Goal: Use online tool/utility: Use online tool/utility

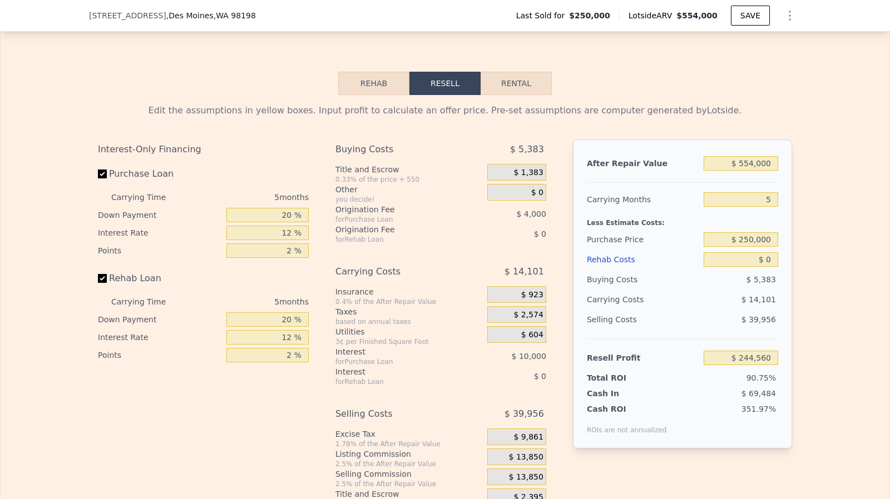
scroll to position [1761, 0]
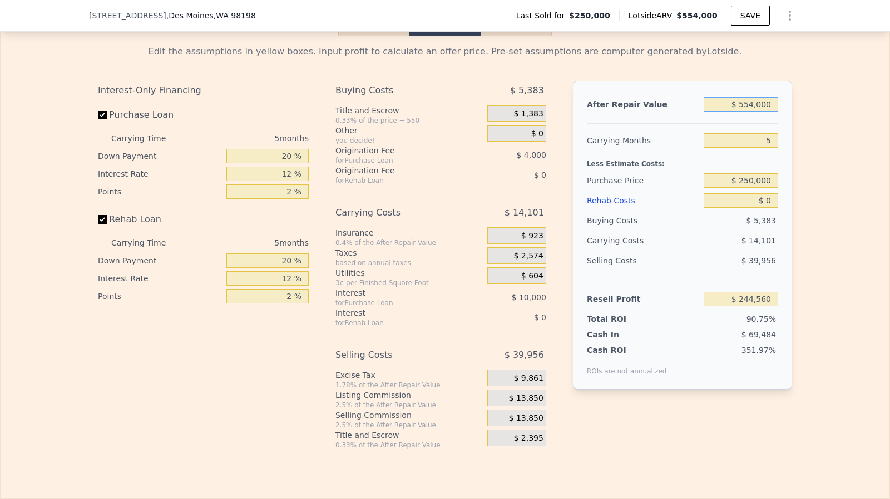
click at [771, 112] on input "$ 554,000" at bounding box center [741, 104] width 75 height 14
type input "$ 650,000"
type input "$ 333,571"
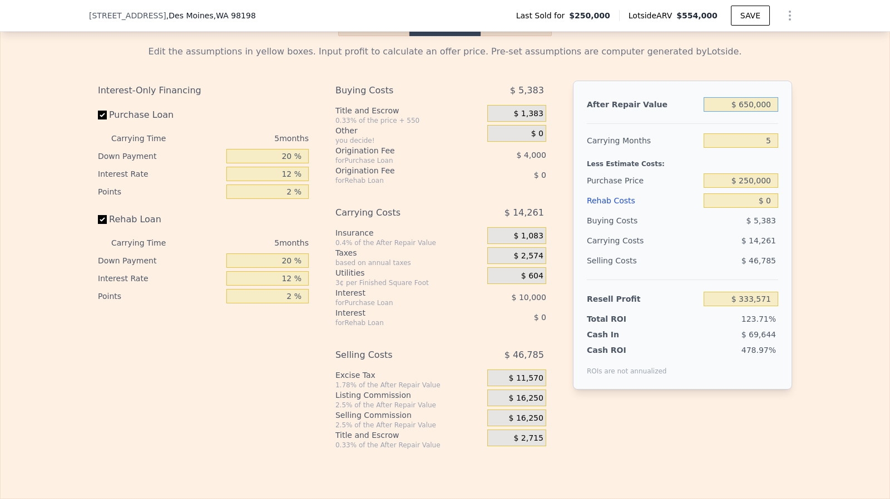
type input "$ 650,000"
click at [98, 224] on input "Rehab Loan" at bounding box center [102, 219] width 9 height 9
checkbox input "false"
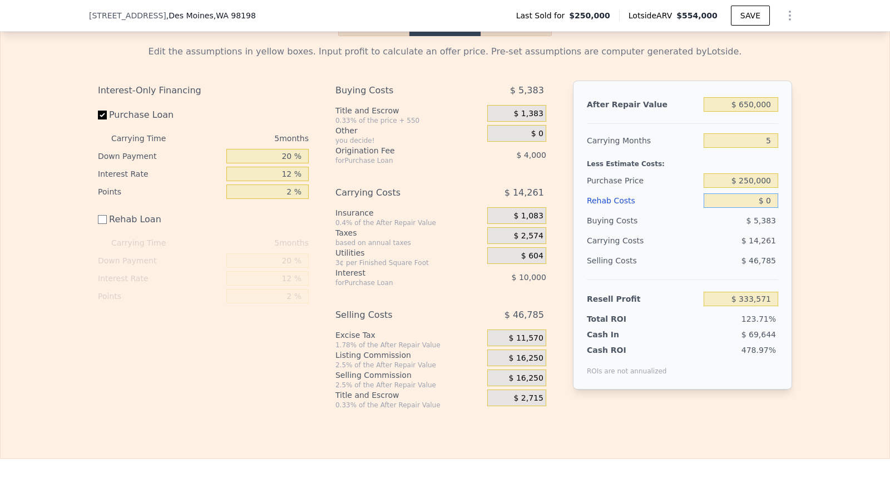
click at [765, 205] on input "$ 0" at bounding box center [741, 201] width 75 height 14
click at [766, 206] on input "$ 0" at bounding box center [741, 201] width 75 height 14
type input "$ 12"
type input "$ 333,559"
type input "$ 120"
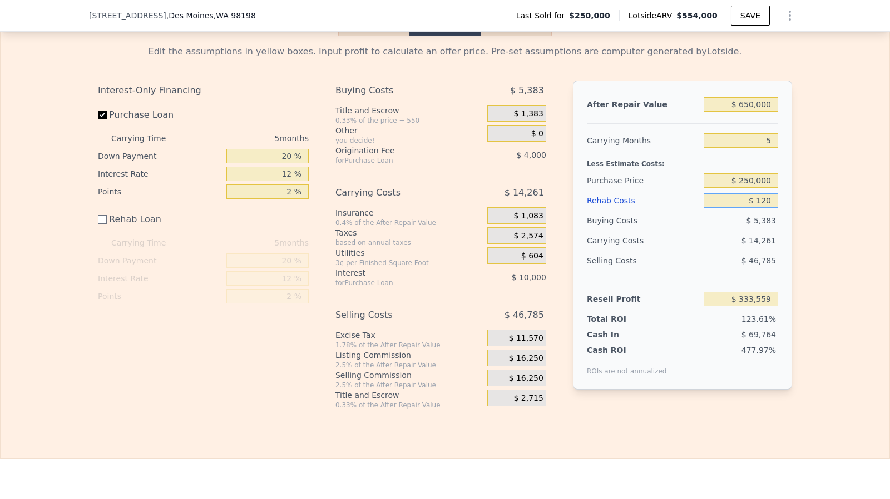
type input "$ 333,451"
type input "$ 12,000"
type input "$ 321,571"
type input "$ 120,000"
type input "$ 213,571"
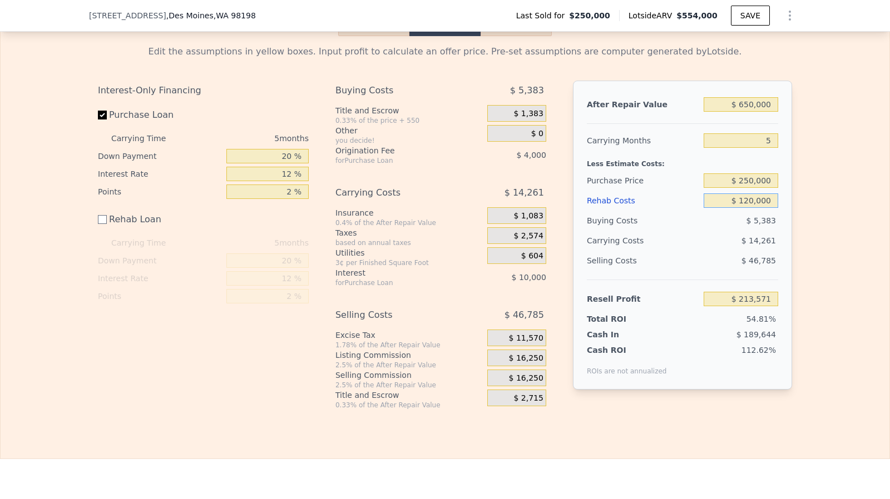
type input "$ 120,000"
click at [757, 186] on input "$ 250,000" at bounding box center [741, 181] width 75 height 14
type input "$ 350,000"
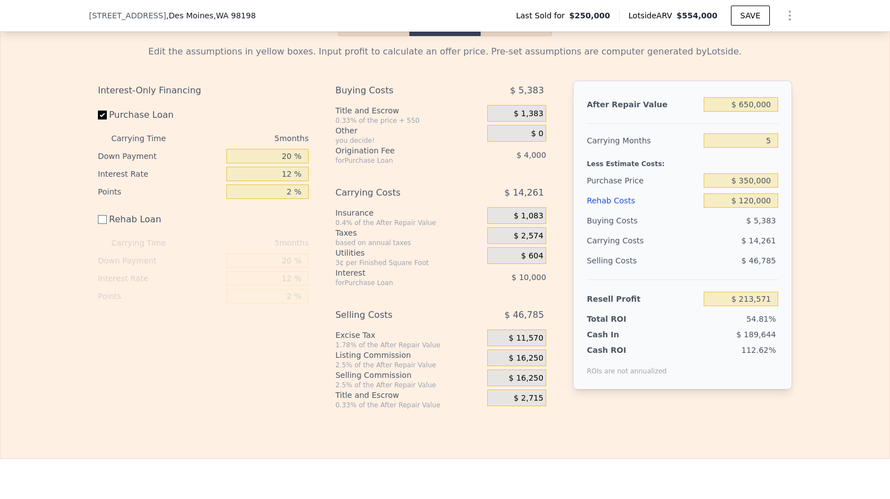
click at [528, 364] on span "$ 16,250" at bounding box center [526, 359] width 34 height 10
type input "$ 107,638"
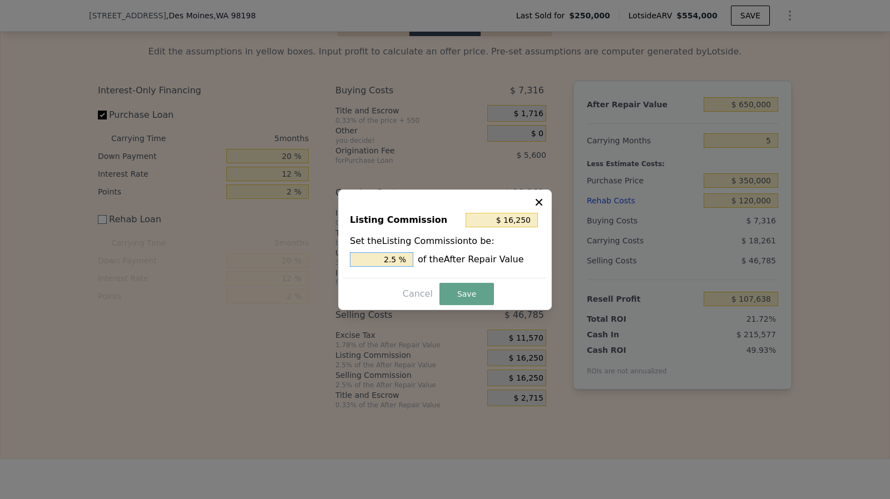
click at [404, 254] on input "2.5 %" at bounding box center [381, 259] width 63 height 14
type input "$ 13,000"
type input "2 %"
type input "$ 6,500"
type input "1. %"
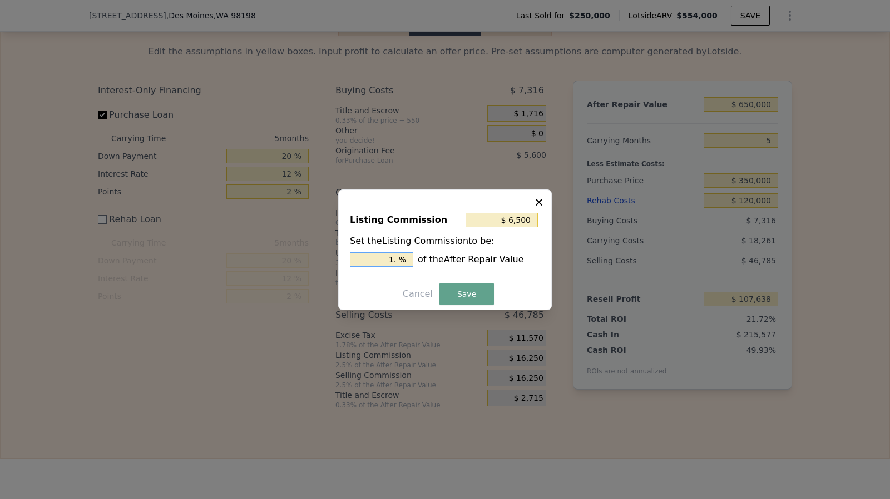
type input "$ 9,750"
type input "1.5 %"
click at [456, 299] on button "Save" at bounding box center [466, 294] width 55 height 22
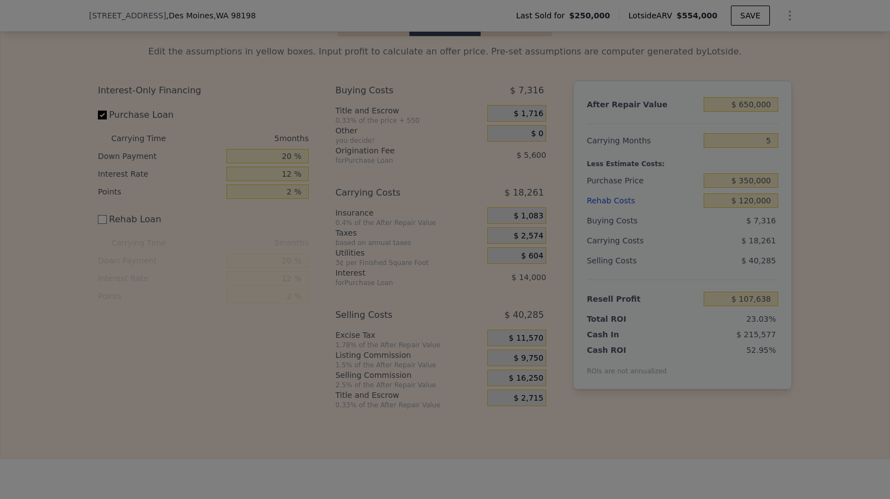
type input "$ 114,138"
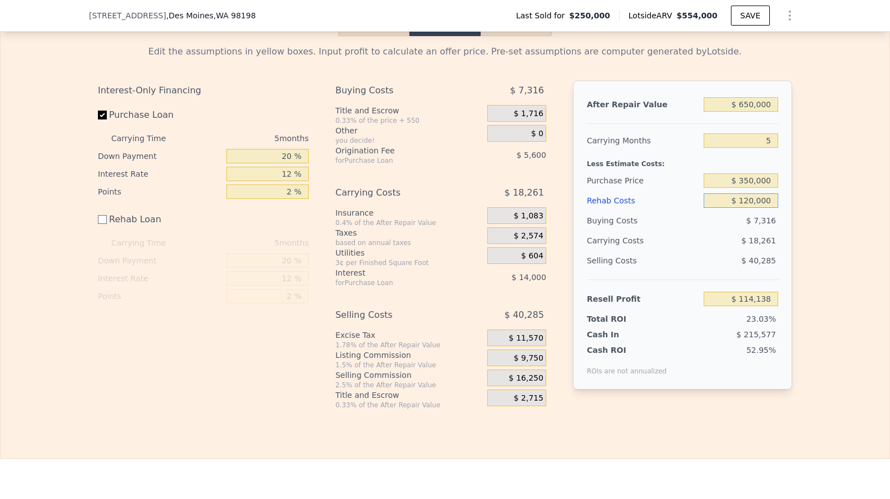
click at [752, 208] on input "$ 120,000" at bounding box center [741, 201] width 75 height 14
type input "$ 125,000"
type input "$ 109,138"
type input "$ 125,000"
click at [754, 188] on input "$ 350,000" at bounding box center [741, 181] width 75 height 14
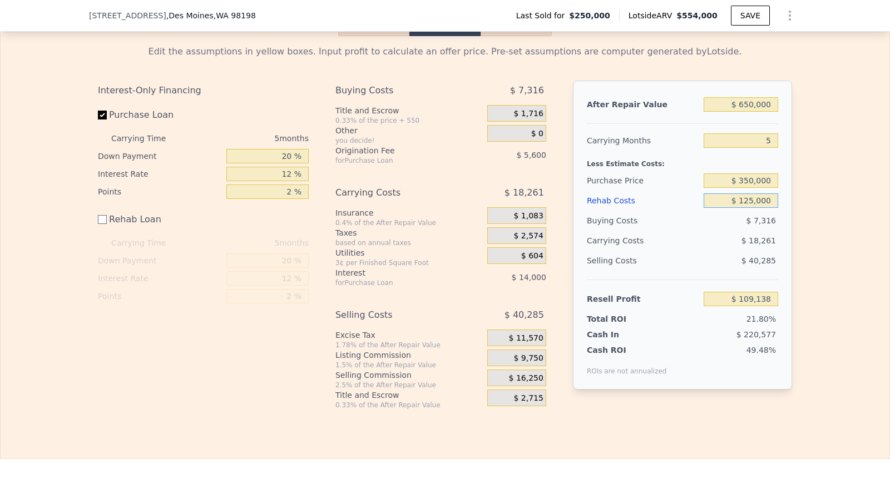
click at [754, 208] on input "$ 125,000" at bounding box center [741, 201] width 75 height 14
click at [754, 306] on input "$ 109,138" at bounding box center [741, 299] width 75 height 14
click at [747, 188] on input "$ 350,000" at bounding box center [741, 181] width 75 height 14
type input "$ 360,000"
click at [751, 208] on input "$ 125,000" at bounding box center [741, 201] width 75 height 14
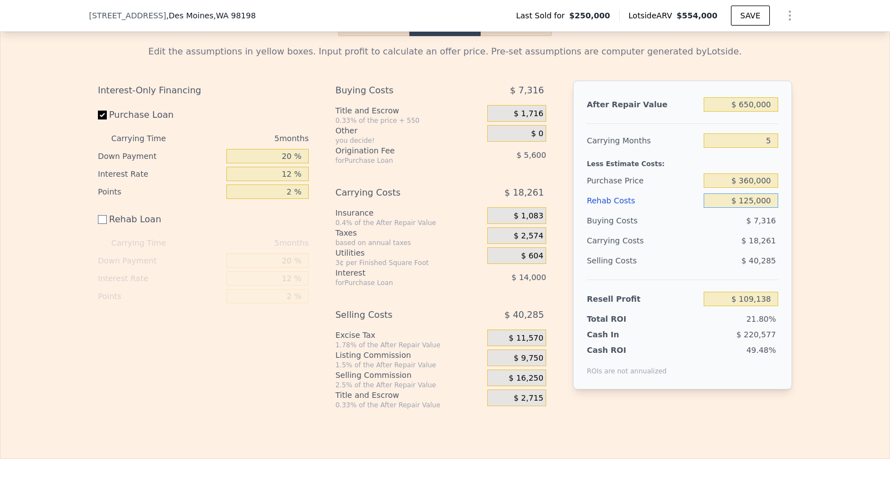
type input "$ 98,545"
click at [749, 188] on input "$ 360,000" at bounding box center [741, 181] width 75 height 14
type input "$ 350,000"
click at [756, 208] on input "$ 125,000" at bounding box center [741, 201] width 75 height 14
type input "$ 109,138"
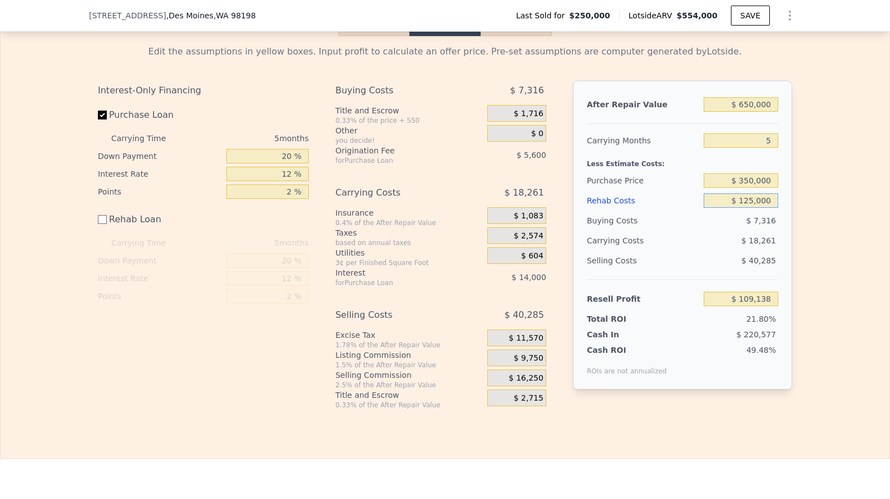
click at [752, 208] on input "$ 125,000" at bounding box center [741, 201] width 75 height 14
click at [751, 191] on div "$ 350,000" at bounding box center [741, 181] width 75 height 20
click at [754, 208] on input "$ 125,000" at bounding box center [741, 201] width 75 height 14
click at [746, 188] on input "$ 350,000" at bounding box center [741, 181] width 75 height 14
click at [755, 208] on input "$ 125,000" at bounding box center [741, 201] width 75 height 14
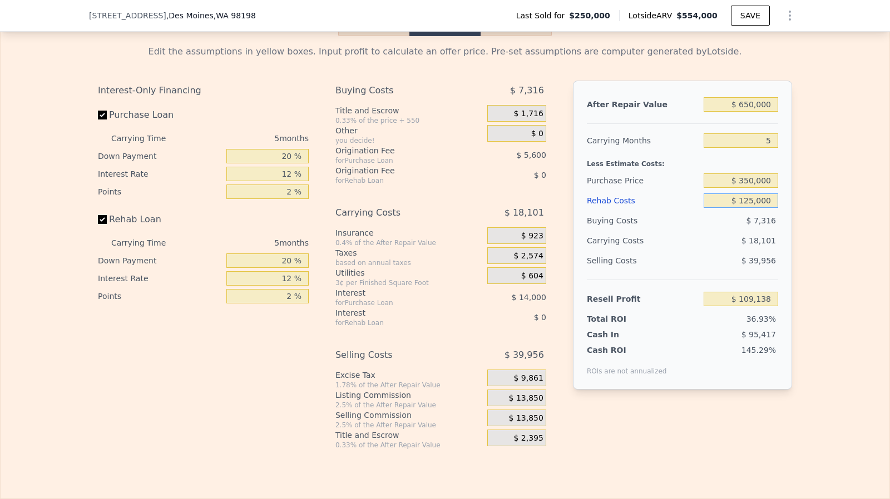
checkbox input "true"
type input "$ 554,000"
type input "$ 0"
type input "$ 138,627"
